Goal: Transaction & Acquisition: Purchase product/service

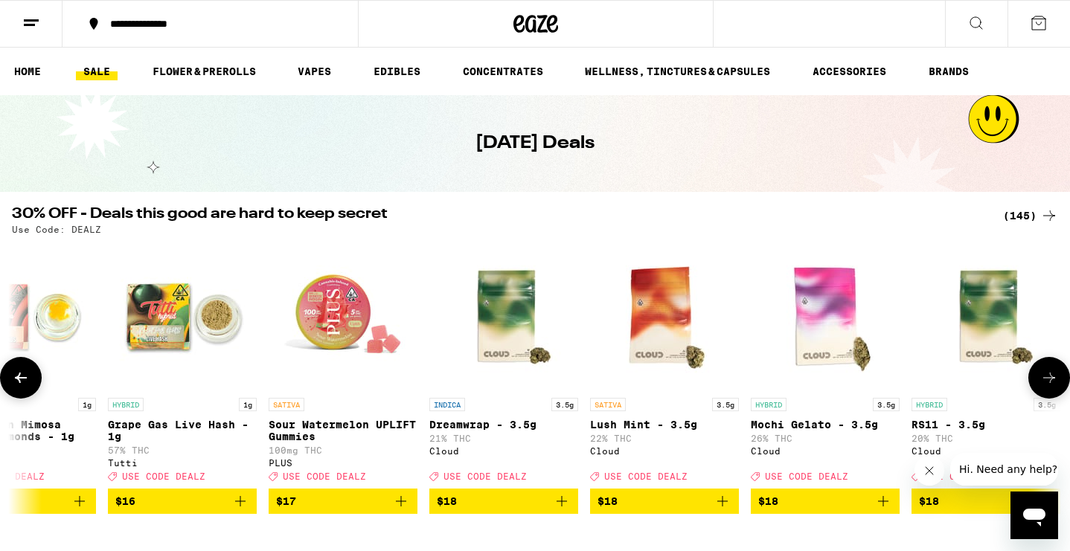
scroll to position [0, 4200]
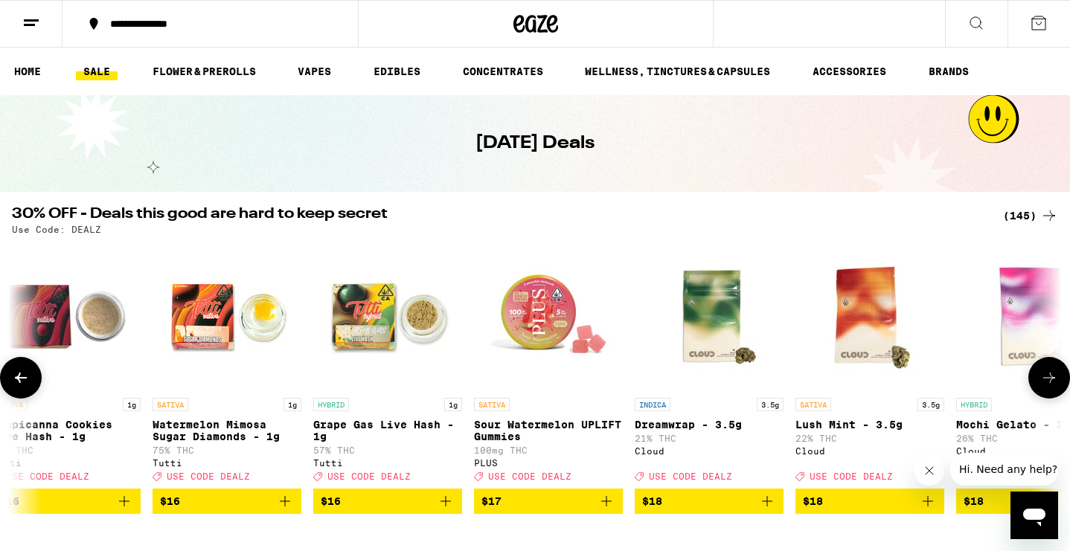
click at [607, 507] on icon "Add to bag" at bounding box center [606, 501] width 10 height 10
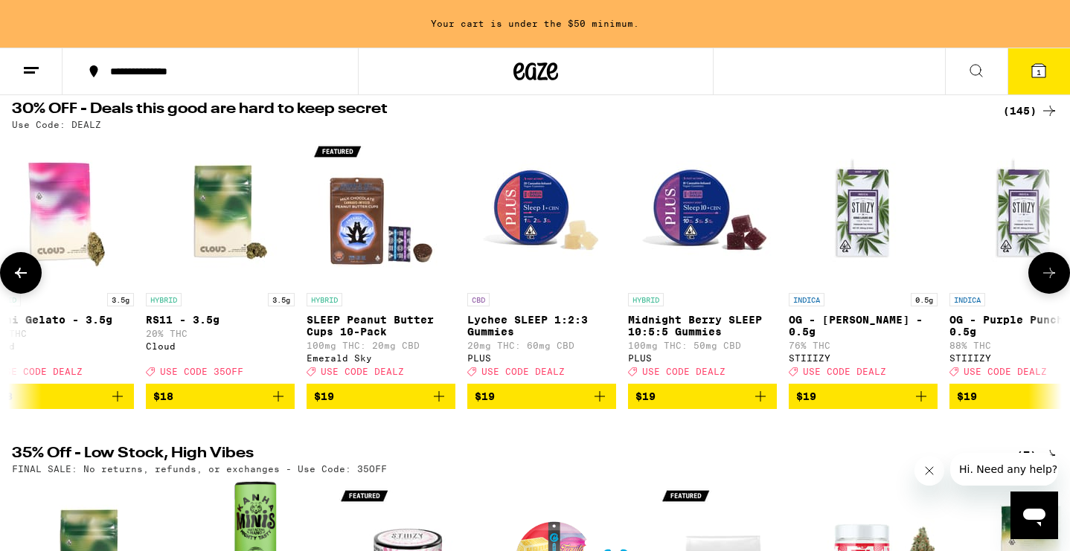
scroll to position [0, 5194]
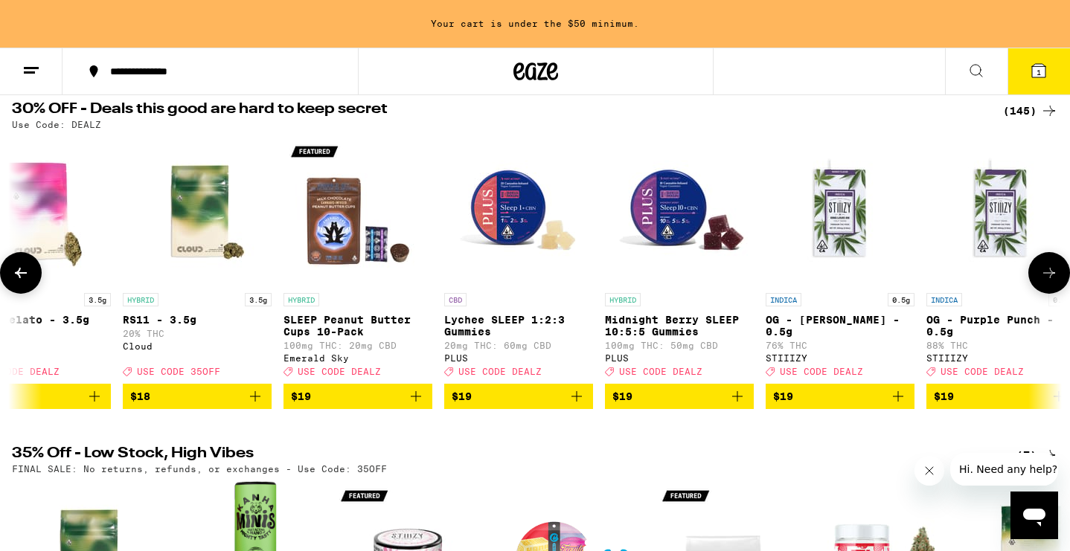
click at [738, 402] on icon "Add to bag" at bounding box center [737, 396] width 10 height 10
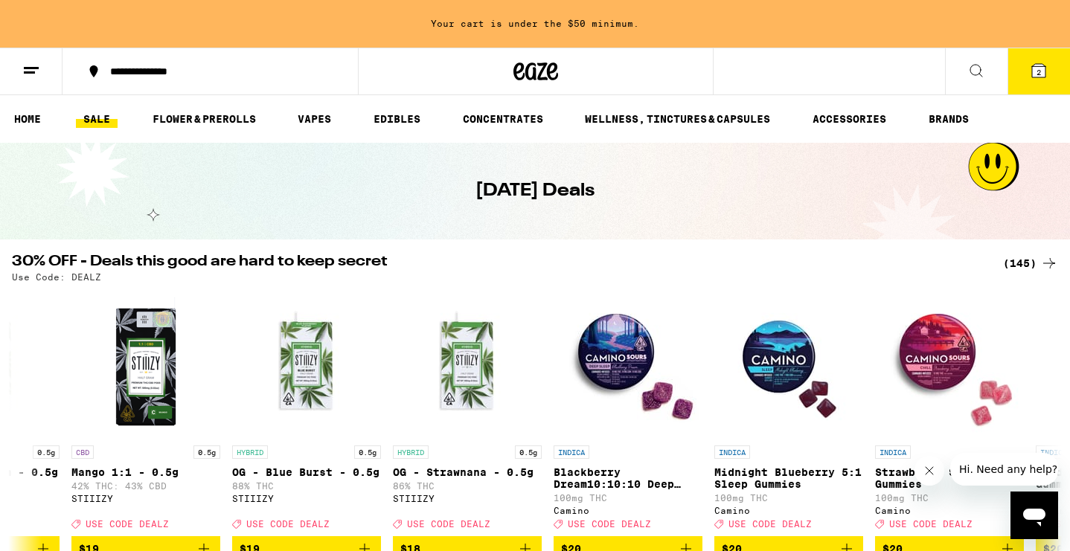
scroll to position [0, 0]
click at [36, 121] on link "HOME" at bounding box center [28, 119] width 42 height 18
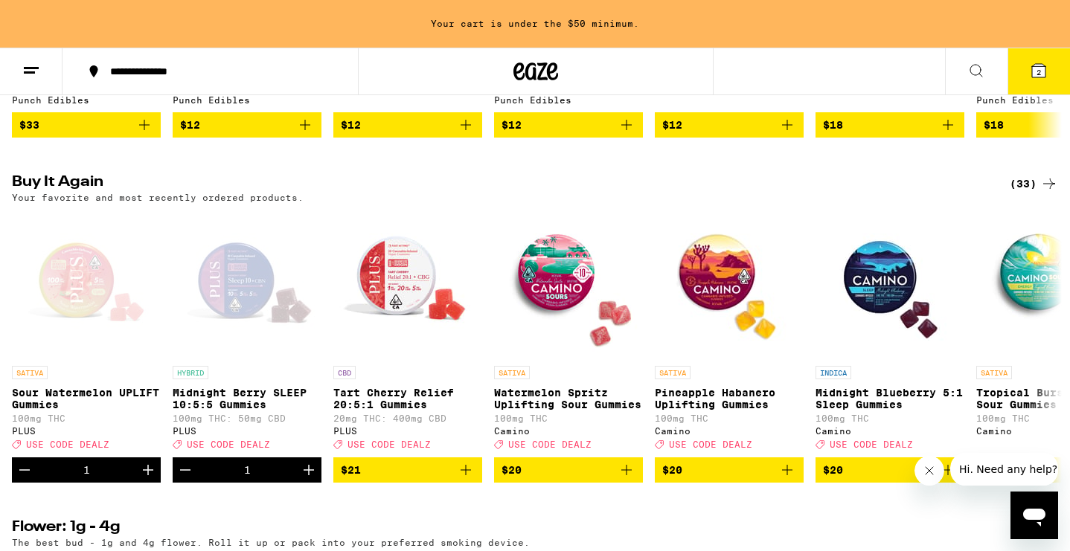
scroll to position [1117, 0]
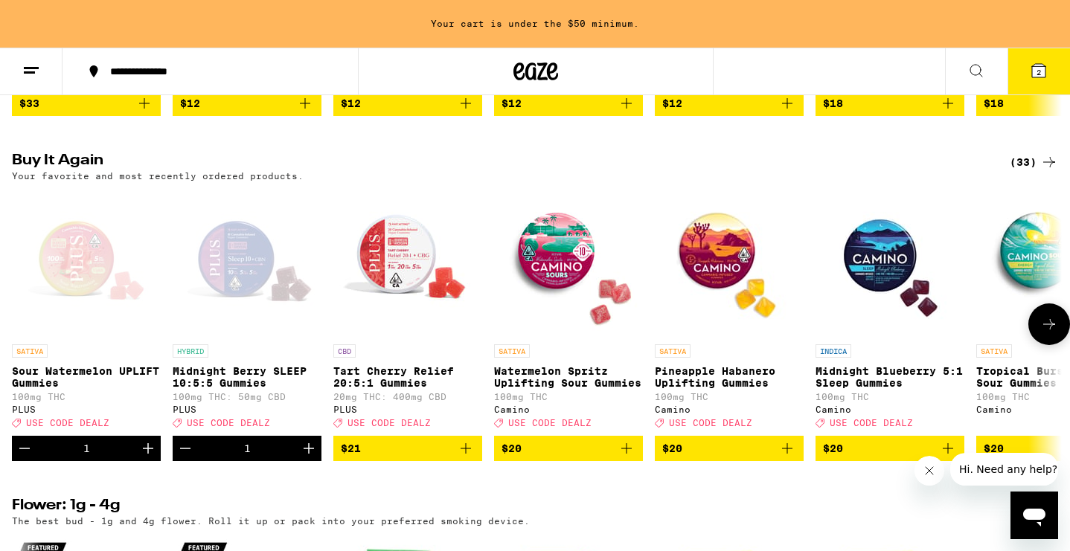
click at [467, 454] on icon "Add to bag" at bounding box center [466, 449] width 10 height 10
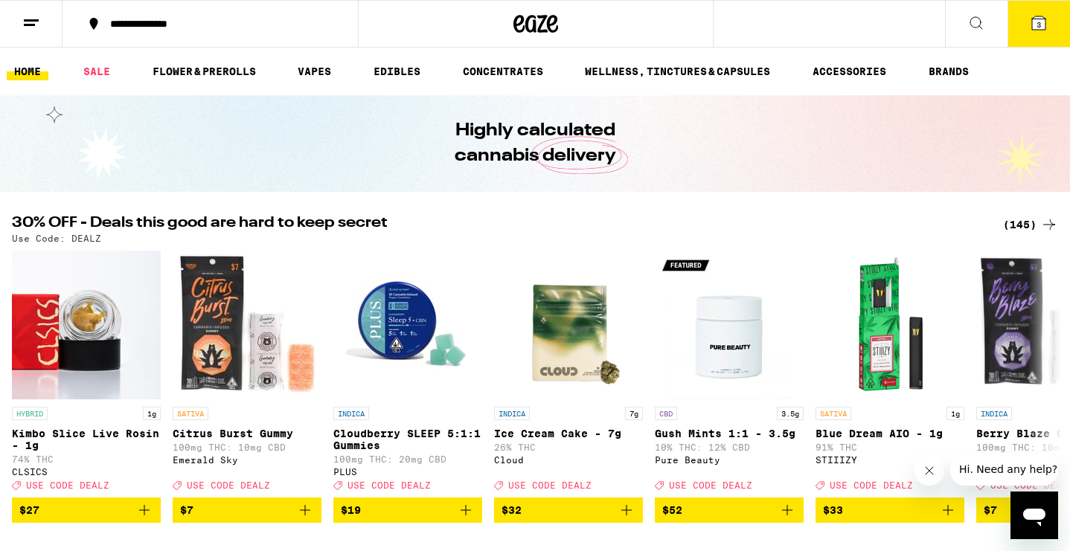
scroll to position [0, 0]
click at [1033, 29] on icon at bounding box center [1038, 22] width 13 height 13
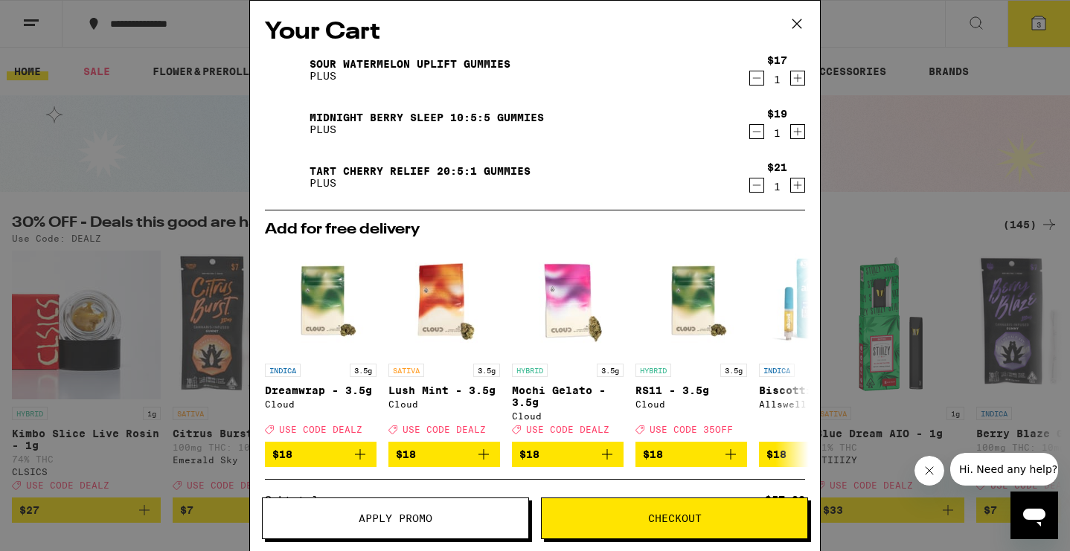
click at [796, 80] on icon "Increment" at bounding box center [798, 78] width 8 height 8
click at [799, 131] on icon "Increment" at bounding box center [797, 132] width 13 height 18
click at [800, 188] on icon "Increment" at bounding box center [797, 185] width 13 height 18
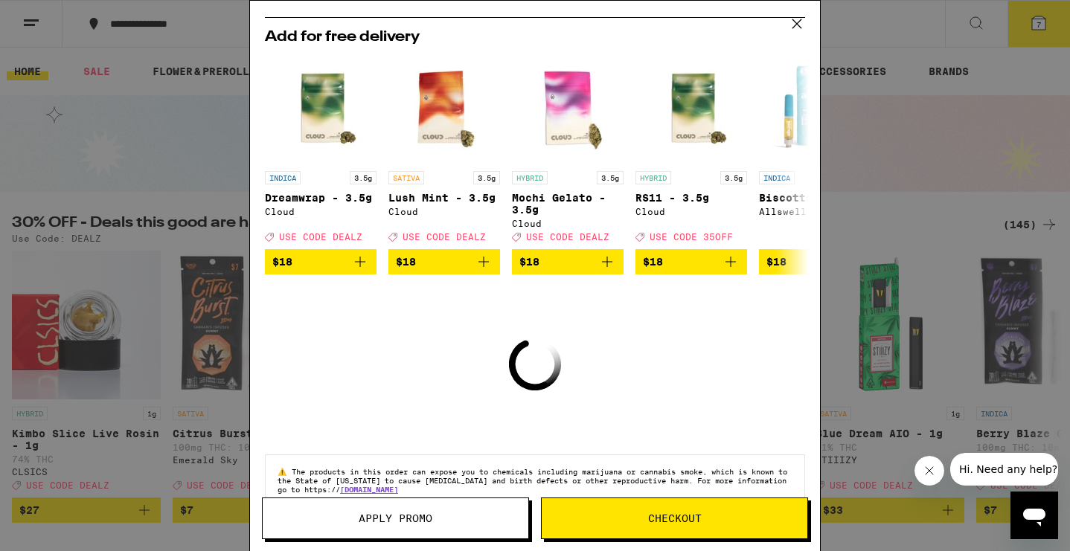
click at [458, 521] on span "Apply Promo" at bounding box center [396, 519] width 266 height 10
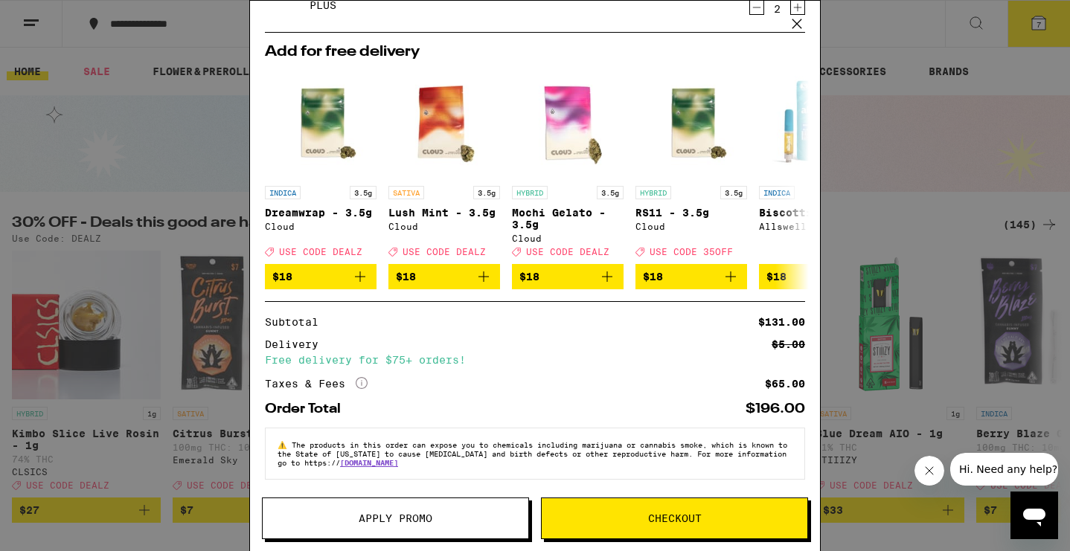
scroll to position [189, 0]
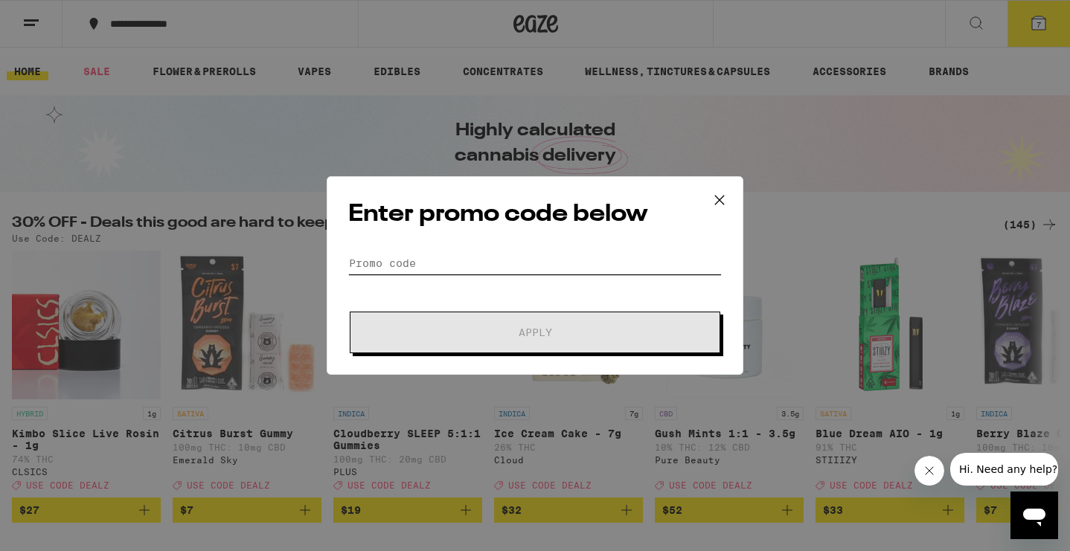
click at [501, 255] on input "Promo Code" at bounding box center [535, 263] width 374 height 22
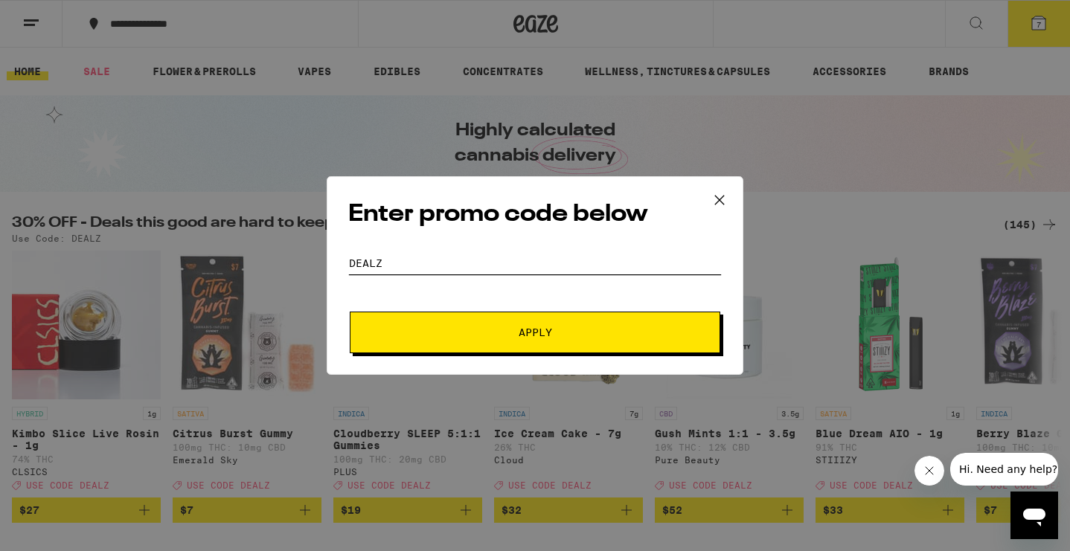
type input "DEALZ"
click at [482, 330] on span "Apply" at bounding box center [535, 332] width 268 height 10
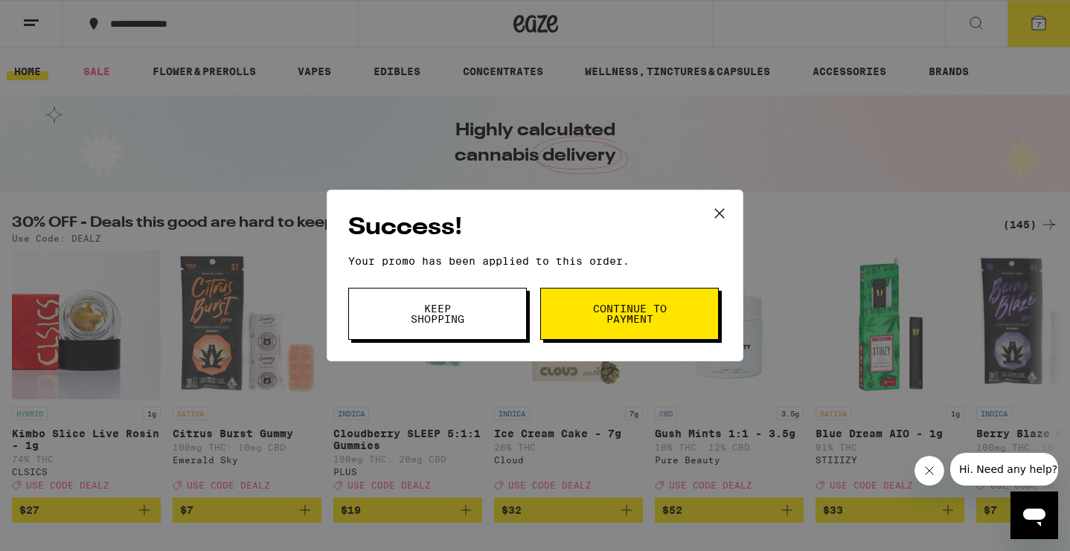
click at [615, 313] on span "Continue to payment" at bounding box center [630, 314] width 76 height 21
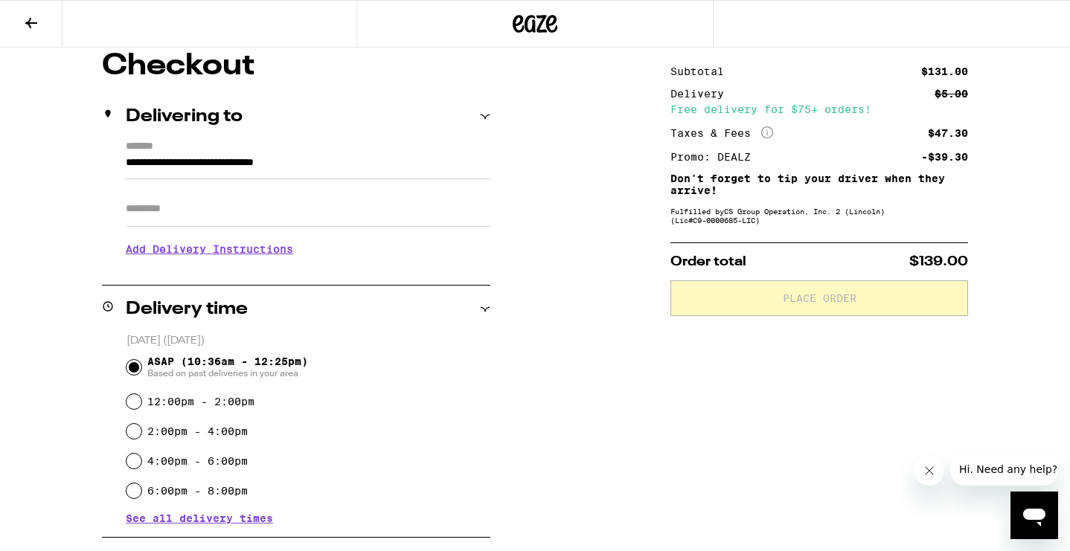
scroll to position [127, 0]
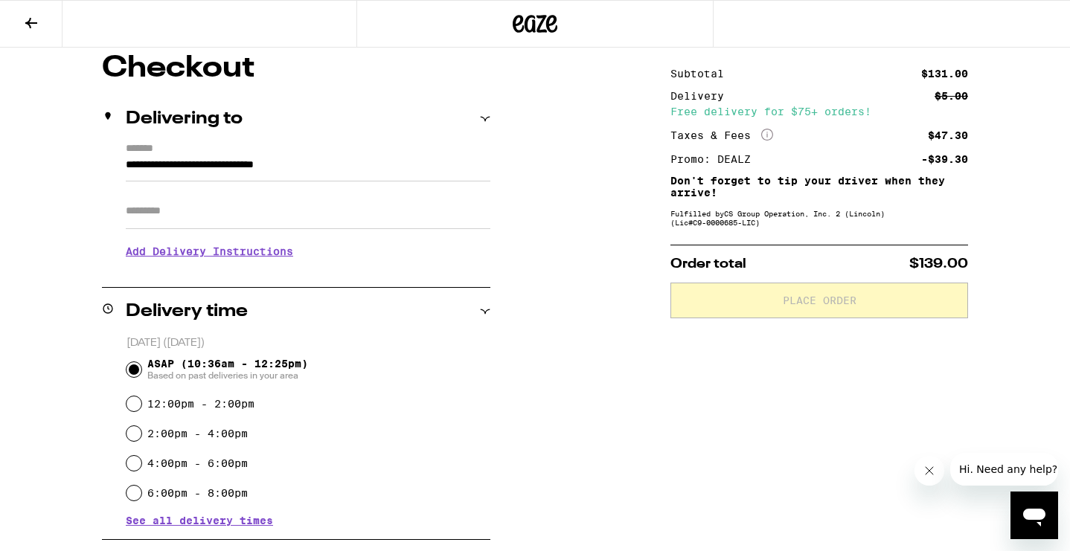
click at [160, 216] on input "Apt/Suite" at bounding box center [308, 211] width 365 height 36
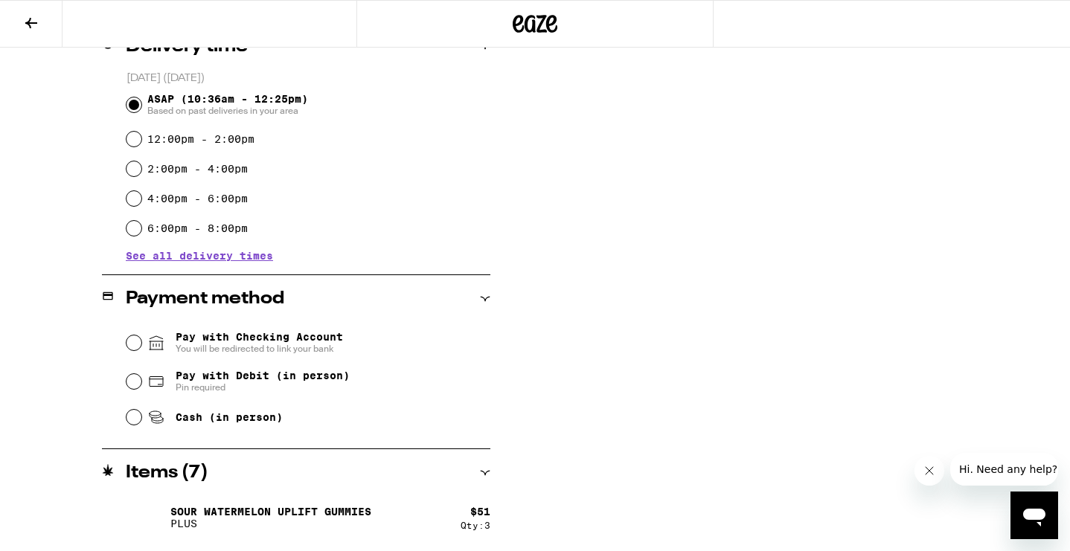
scroll to position [402, 0]
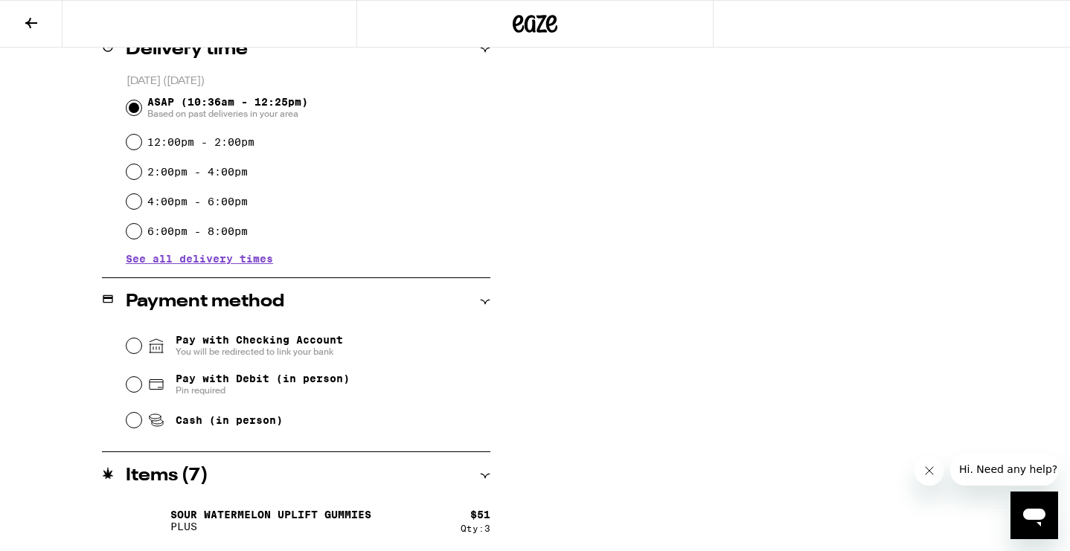
type input "*"
click at [136, 387] on input "Pay with Debit (in person) Pin required" at bounding box center [134, 384] width 15 height 15
radio input "true"
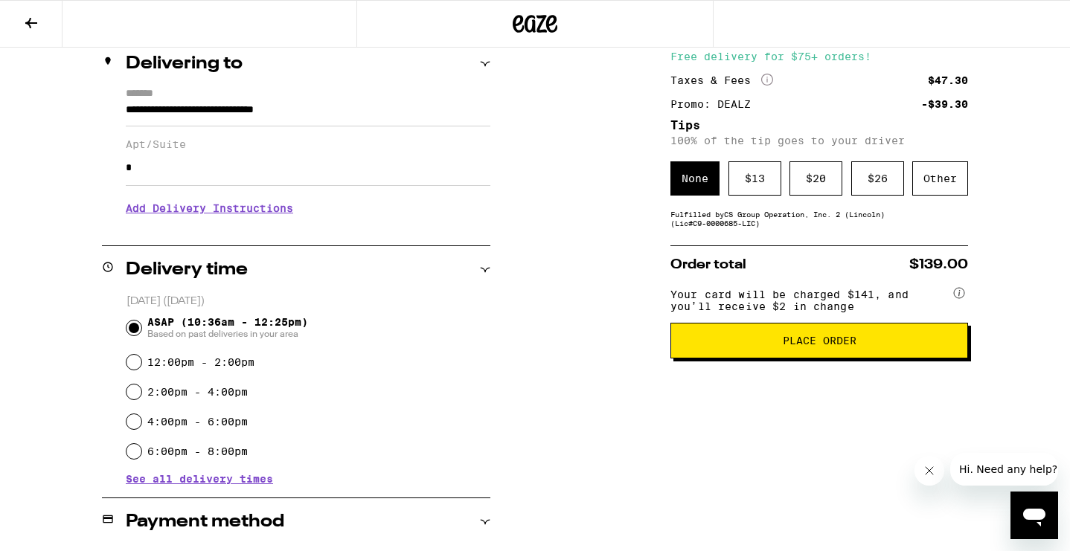
scroll to position [181, 0]
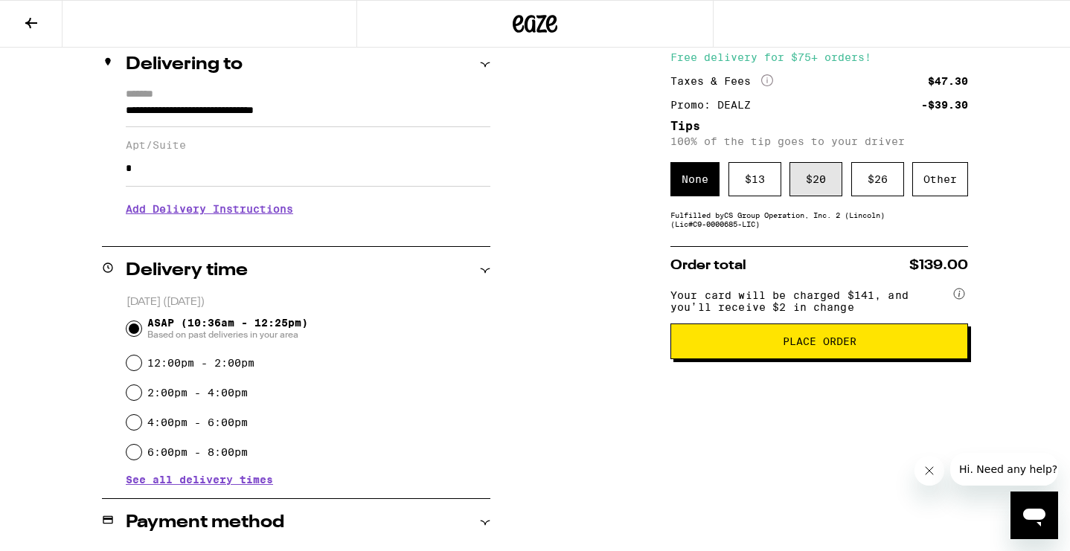
click at [825, 189] on div "$ 20" at bounding box center [816, 179] width 53 height 34
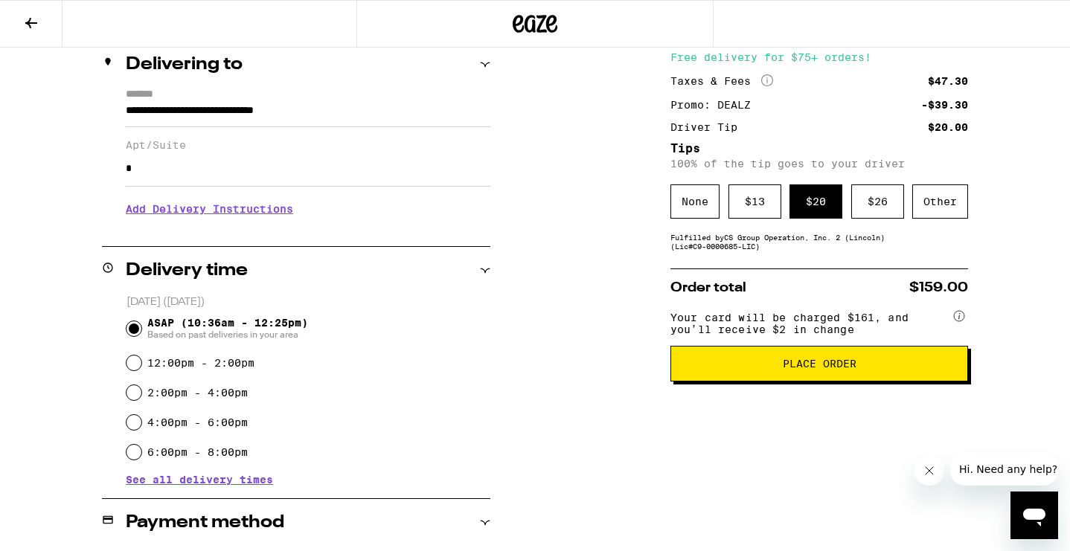
click at [813, 369] on span "Place Order" at bounding box center [820, 364] width 74 height 10
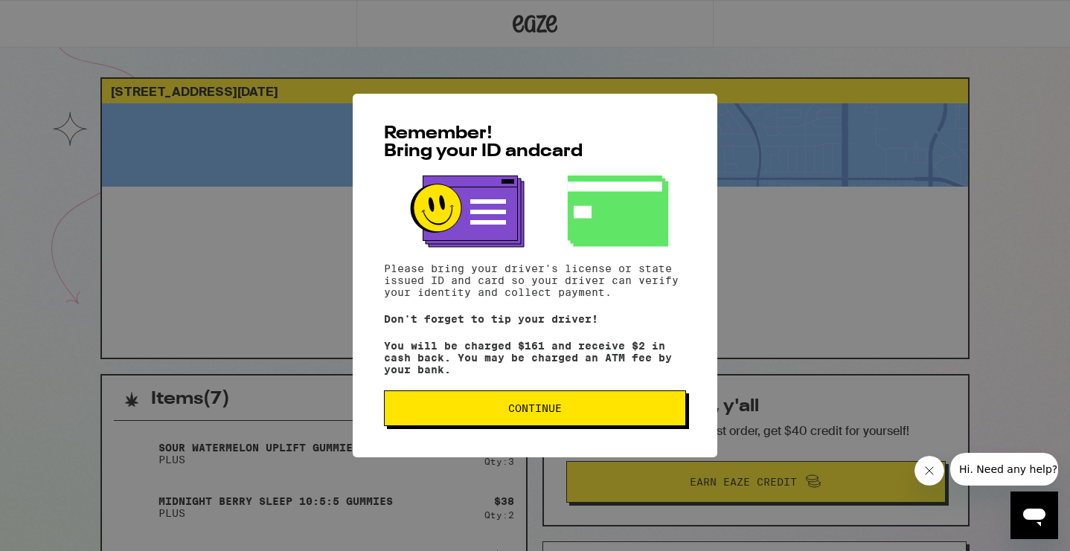
click at [562, 411] on span "Continue" at bounding box center [535, 408] width 54 height 10
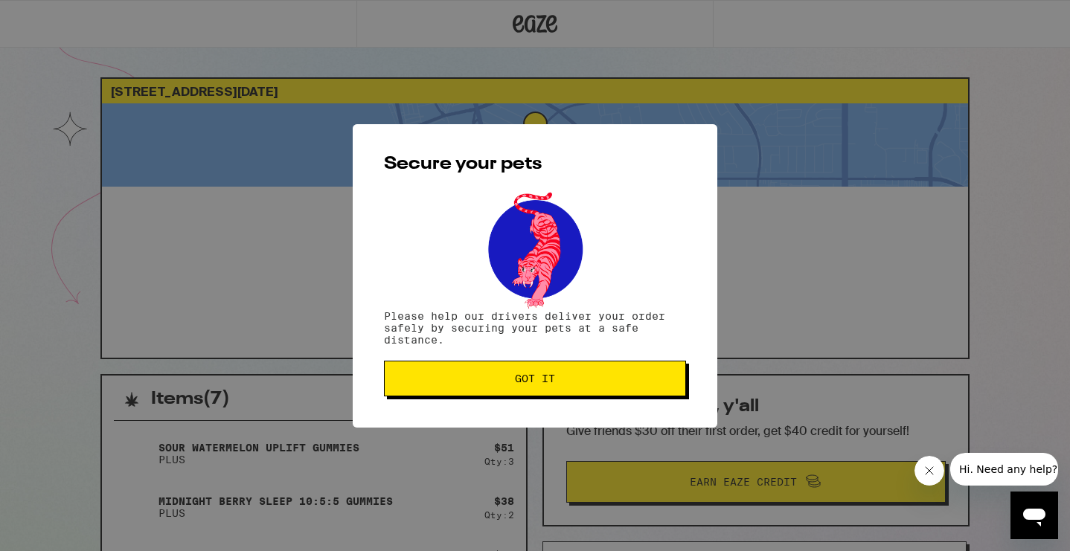
click at [551, 384] on span "Got it" at bounding box center [535, 379] width 40 height 10
